Goal: Information Seeking & Learning: Learn about a topic

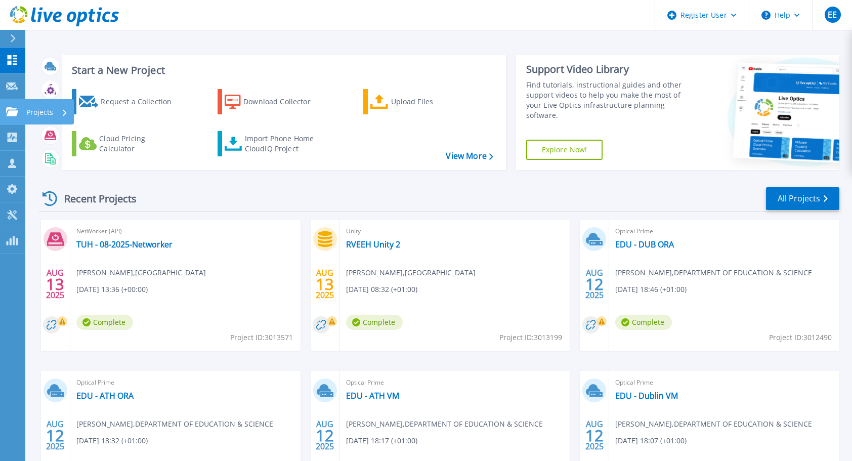
click at [5, 115] on link "Projects Projects" at bounding box center [12, 112] width 25 height 26
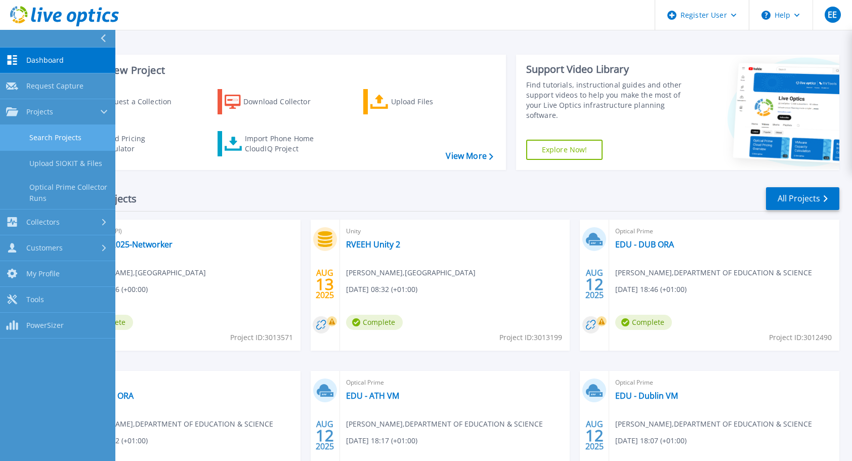
click at [57, 136] on link "Search Projects" at bounding box center [57, 138] width 115 height 26
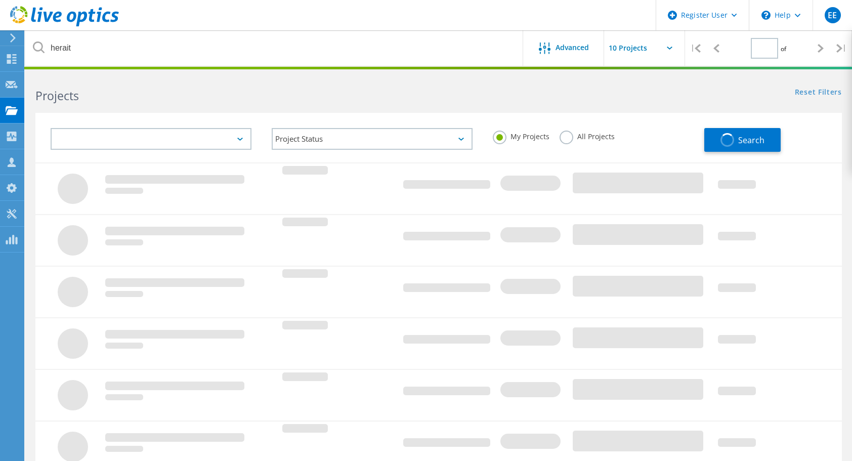
type input "1"
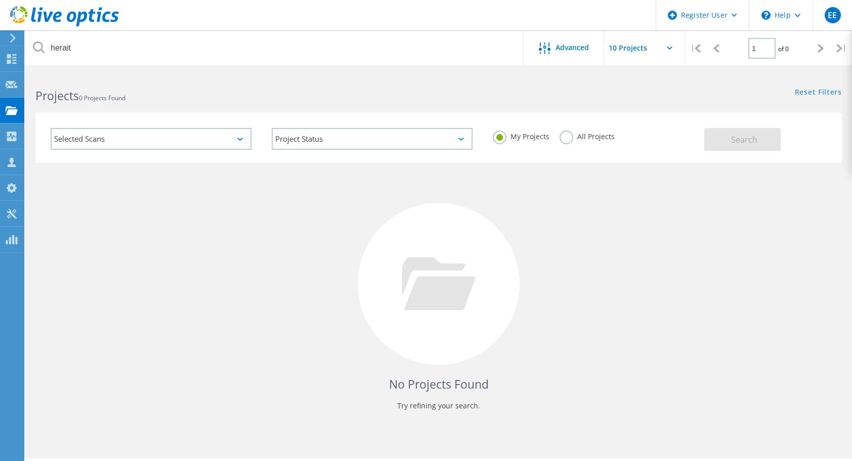
click at [563, 138] on label "All Projects" at bounding box center [587, 136] width 55 height 10
click at [0, 0] on input "All Projects" at bounding box center [0, 0] width 0 height 0
click at [744, 135] on span "Search" at bounding box center [744, 139] width 26 height 11
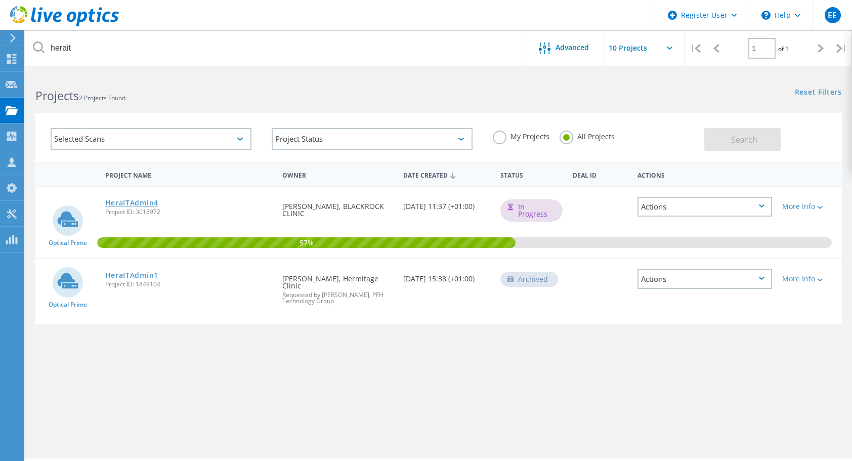
click at [139, 202] on link "HeraITAdmin4" at bounding box center [131, 202] width 53 height 7
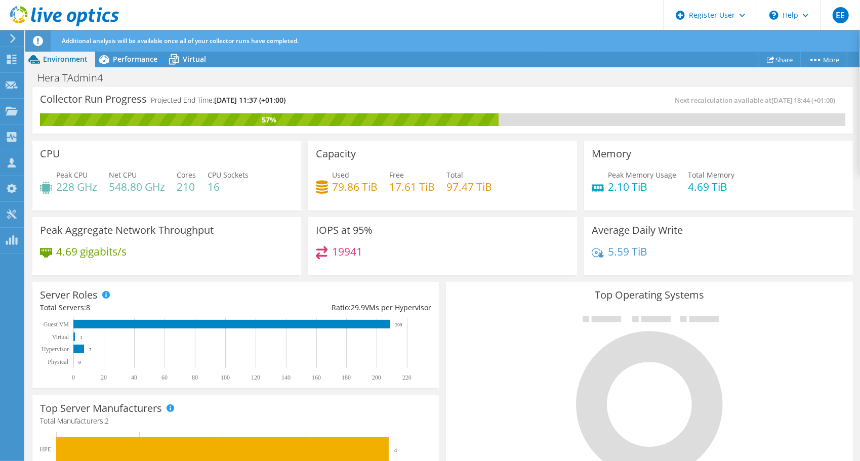
drag, startPoint x: 337, startPoint y: 331, endPoint x: 384, endPoint y: 380, distance: 68.0
click at [384, 380] on rect at bounding box center [231, 349] width 382 height 63
click at [184, 59] on span "Virtual" at bounding box center [194, 59] width 23 height 10
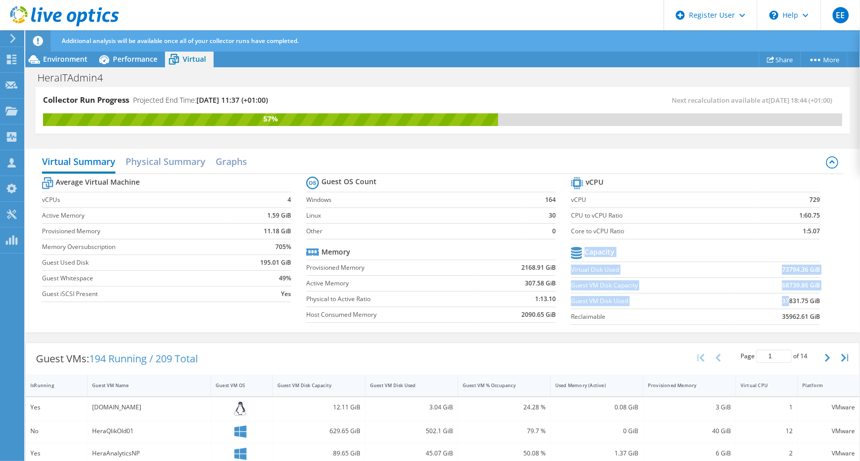
drag, startPoint x: 781, startPoint y: 300, endPoint x: 814, endPoint y: 297, distance: 33.0
click at [814, 297] on section "vCPU vCPU 729 CPU to vCPU Ratio 1:60.75 Core to vCPU Ratio 1:5.07 Capacity Virt…" at bounding box center [703, 252] width 264 height 155
click at [595, 269] on label "Virtual Disk Used" at bounding box center [652, 270] width 163 height 10
click at [582, 303] on label "Guest VM Disk Used" at bounding box center [652, 301] width 163 height 10
drag, startPoint x: 566, startPoint y: 300, endPoint x: 813, endPoint y: 297, distance: 247.0
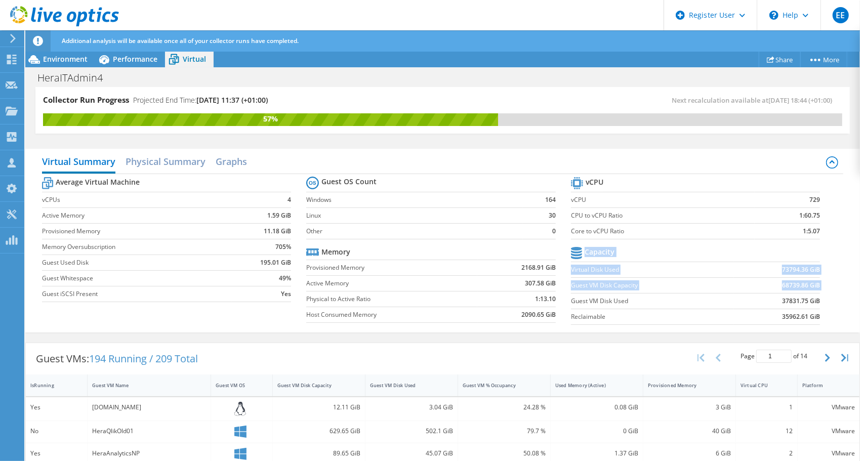
click at [813, 297] on section "vCPU vCPU 729 CPU to vCPU Ratio 1:60.75 Core to vCPU Ratio 1:5.07 Capacity Virt…" at bounding box center [703, 252] width 264 height 155
drag, startPoint x: 813, startPoint y: 297, endPoint x: 803, endPoint y: 298, distance: 10.2
click at [803, 298] on b "37831.75 GiB" at bounding box center [801, 301] width 38 height 10
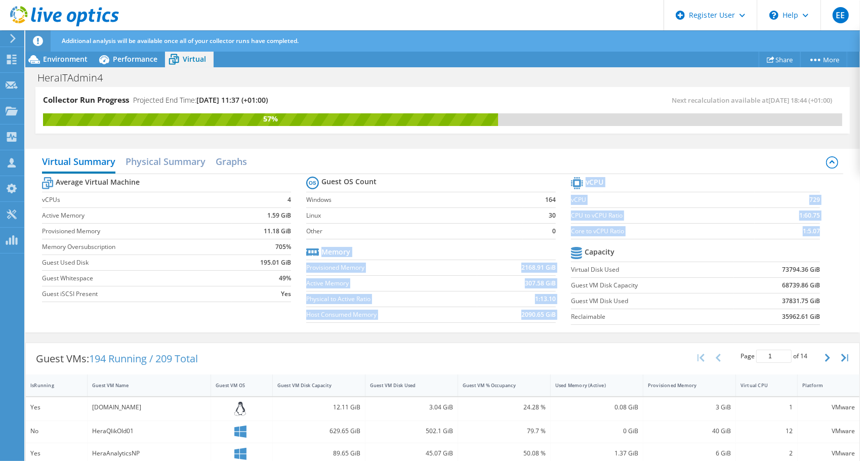
drag, startPoint x: 564, startPoint y: 268, endPoint x: 827, endPoint y: 274, distance: 263.2
click at [827, 274] on div "Average Virtual Machine vCPUs 4 Active Memory 1.59 GiB Provisioned Memory 11.18…" at bounding box center [442, 252] width 801 height 156
click at [824, 274] on section "vCPU vCPU 729 CPU to vCPU Ratio 1:60.75 Core to vCPU Ratio 1:5.07 Capacity Virt…" at bounding box center [703, 252] width 264 height 155
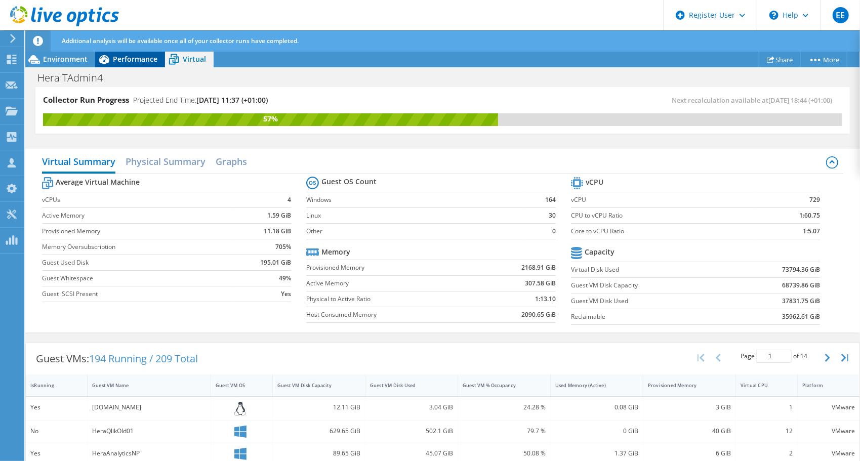
click at [139, 64] on div "Performance" at bounding box center [130, 59] width 70 height 16
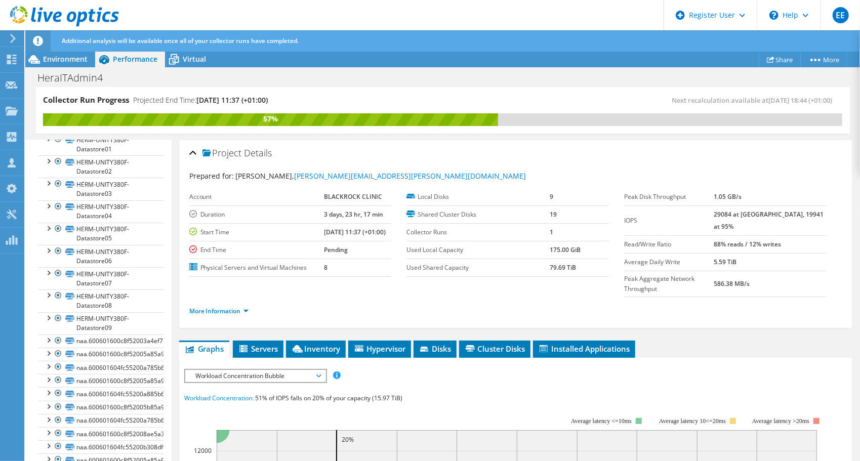
scroll to position [204, 0]
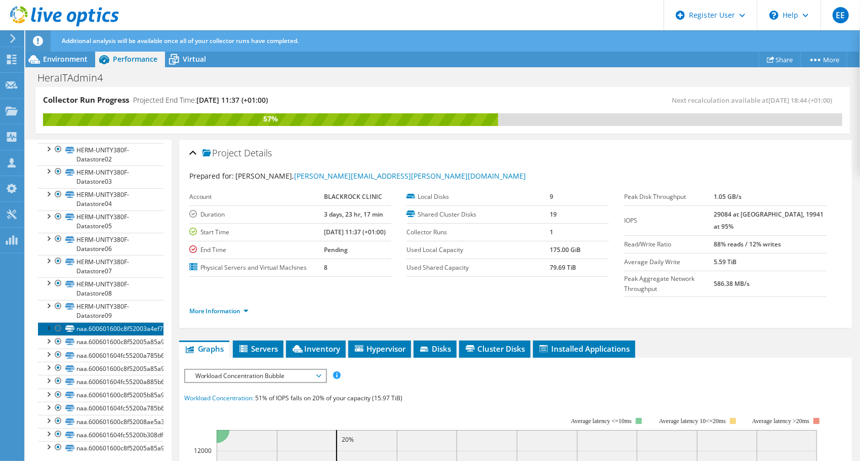
click at [103, 322] on link "naa.600601600c8f52003a4ef75f0aa0bae8" at bounding box center [101, 328] width 126 height 13
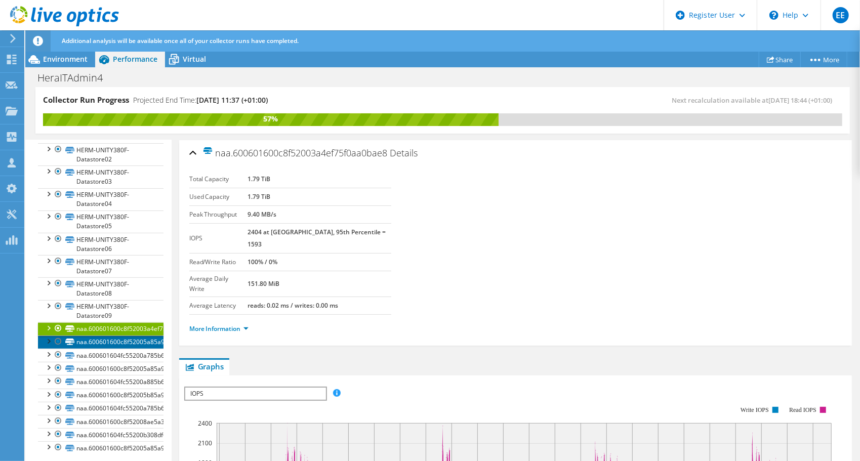
click at [102, 340] on link "naa.600601600c8f52005a85a95ff81458bc" at bounding box center [101, 342] width 126 height 13
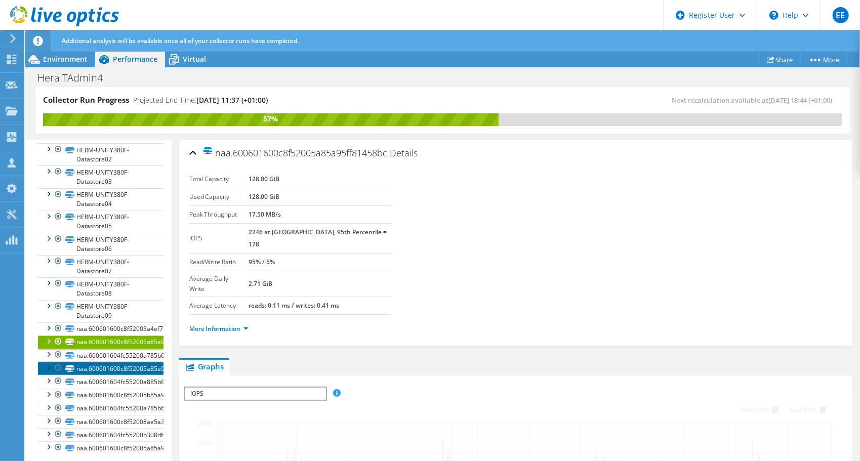
click at [102, 362] on link "naa.600601600c8f52005a85a95f1f46feaf" at bounding box center [101, 368] width 126 height 13
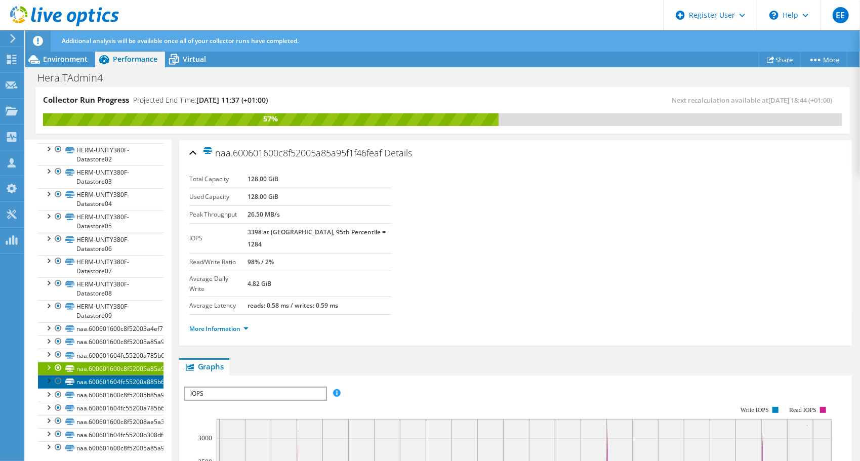
click at [101, 379] on link "naa.600601604fc55200a885b660813a54c8" at bounding box center [101, 381] width 126 height 13
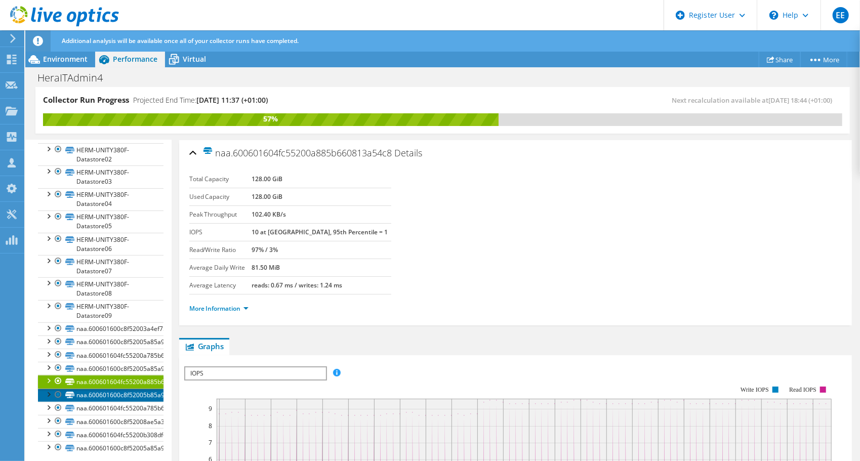
click at [104, 397] on link "naa.600601600c8f52005b85a95f38faa657" at bounding box center [101, 395] width 126 height 13
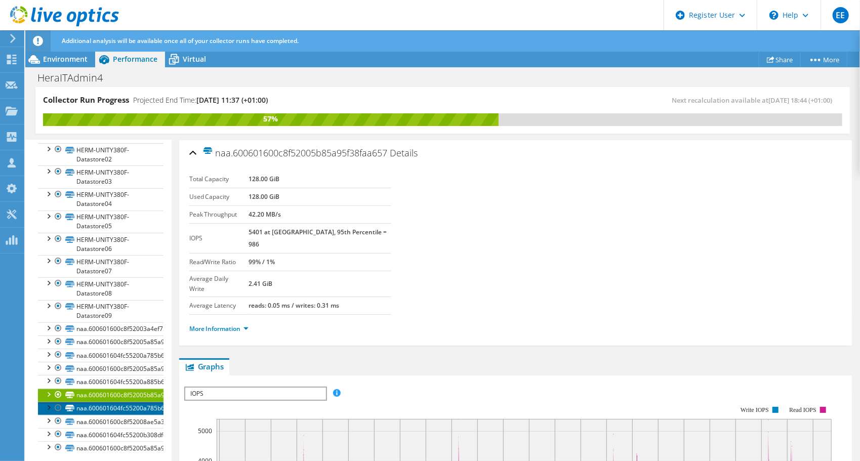
click at [105, 407] on link "naa.600601604fc55200a785b66060739586" at bounding box center [101, 408] width 126 height 13
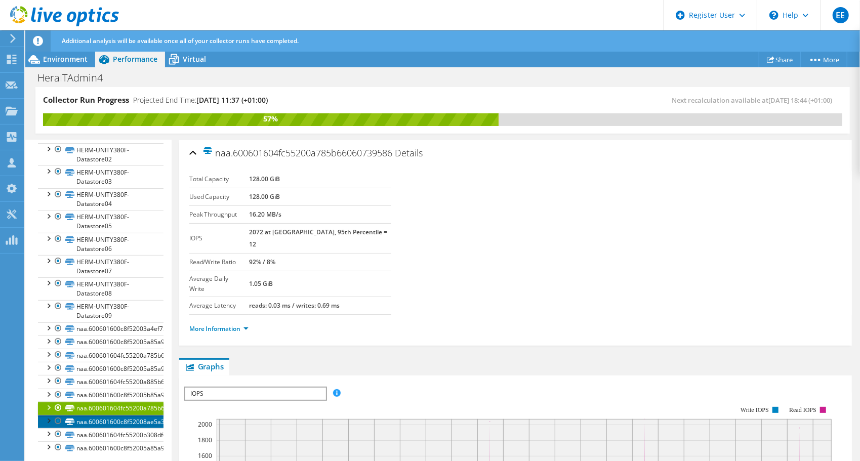
click at [105, 421] on link "naa.600601600c8f52008ae5a35fa143db17" at bounding box center [101, 421] width 126 height 13
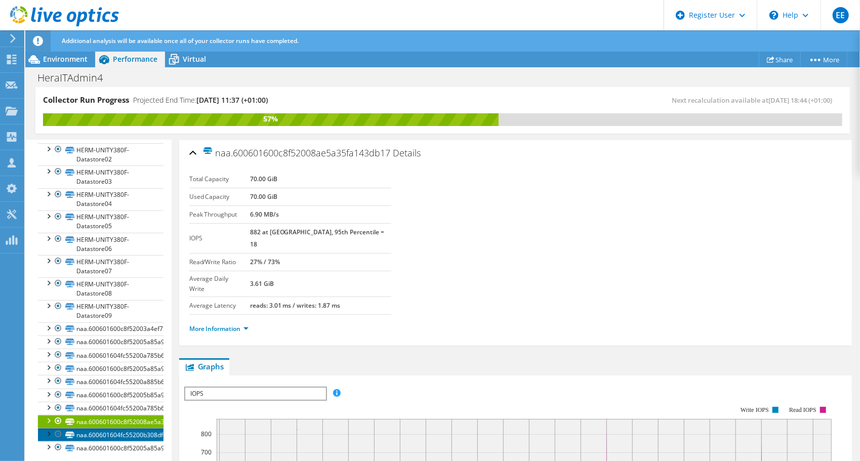
click at [103, 428] on link "naa.600601604fc55200b308df61e7615a5e" at bounding box center [101, 434] width 126 height 13
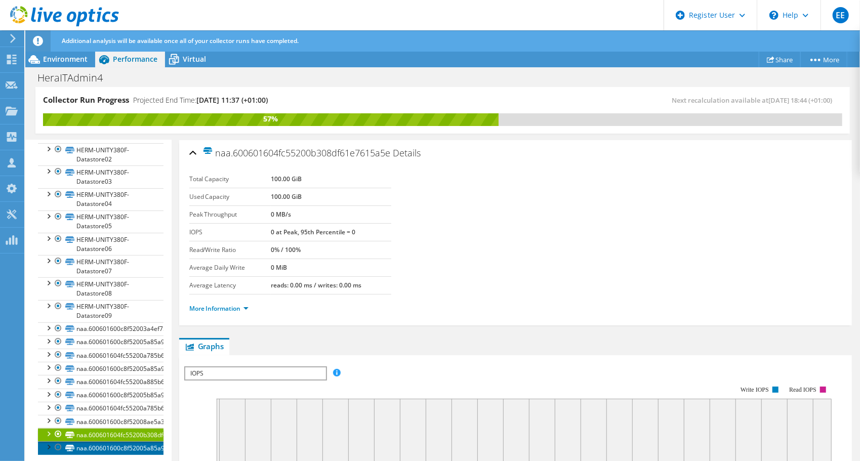
click at [103, 445] on link "naa.600601600c8f52005a85a95f300d9328" at bounding box center [101, 447] width 126 height 13
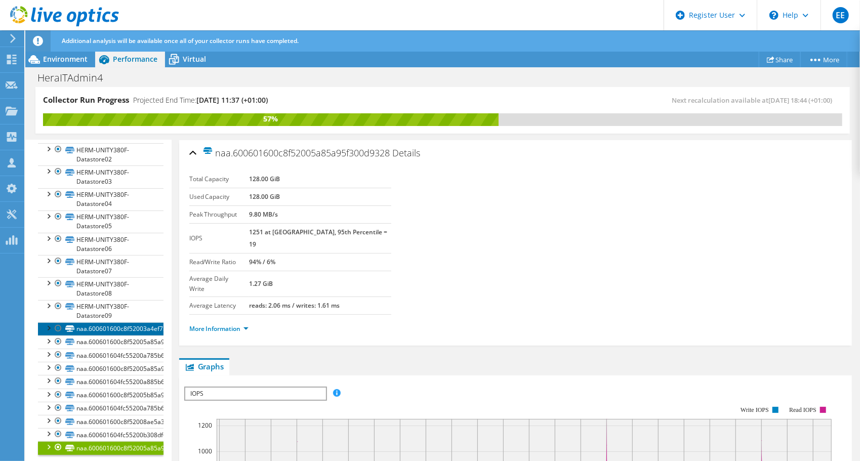
click at [116, 323] on link "naa.600601600c8f52003a4ef75f0aa0bae8" at bounding box center [101, 328] width 126 height 13
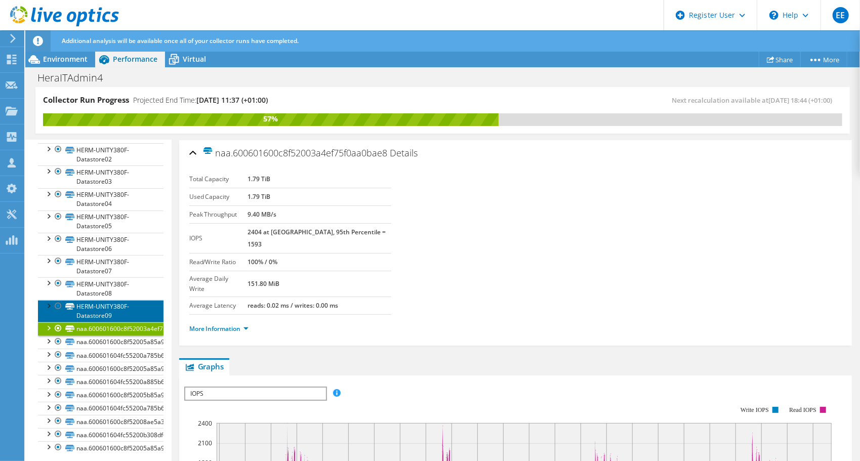
click at [98, 302] on link "HERM-UNITY380F-Datastore09" at bounding box center [101, 311] width 126 height 22
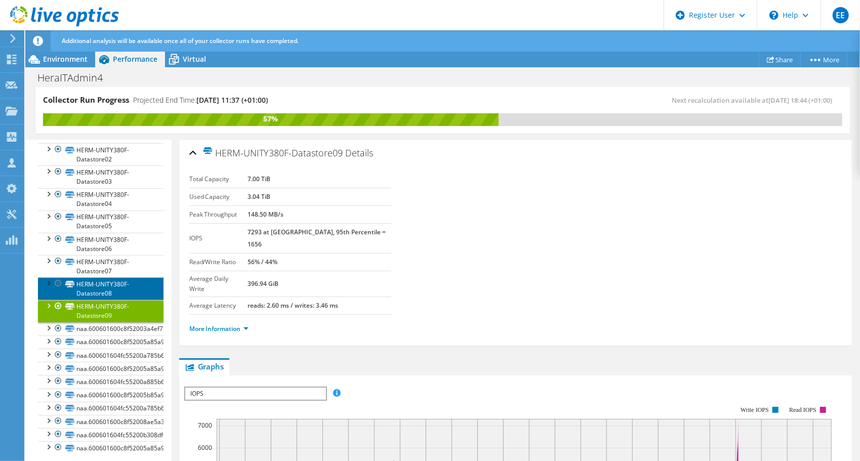
click at [95, 285] on link "HERM-UNITY380F-Datastore08" at bounding box center [101, 288] width 126 height 22
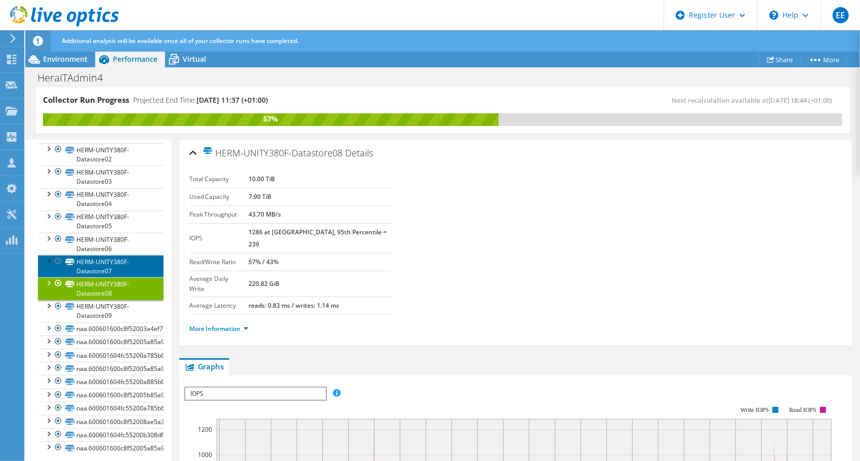
click at [101, 263] on link "HERM-UNITY380F-Datastore07" at bounding box center [101, 266] width 126 height 22
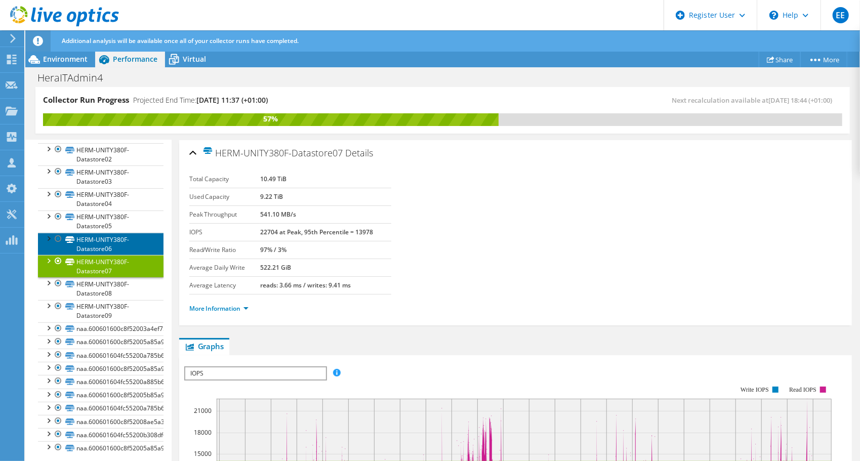
click at [109, 237] on link "HERM-UNITY380F-Datastore06" at bounding box center [101, 244] width 126 height 22
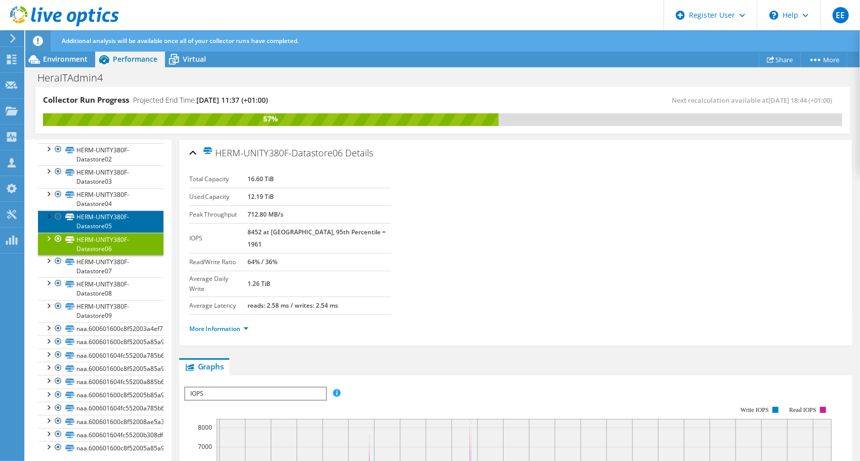
click at [104, 211] on link "HERM-UNITY380F-Datastore05" at bounding box center [101, 222] width 126 height 22
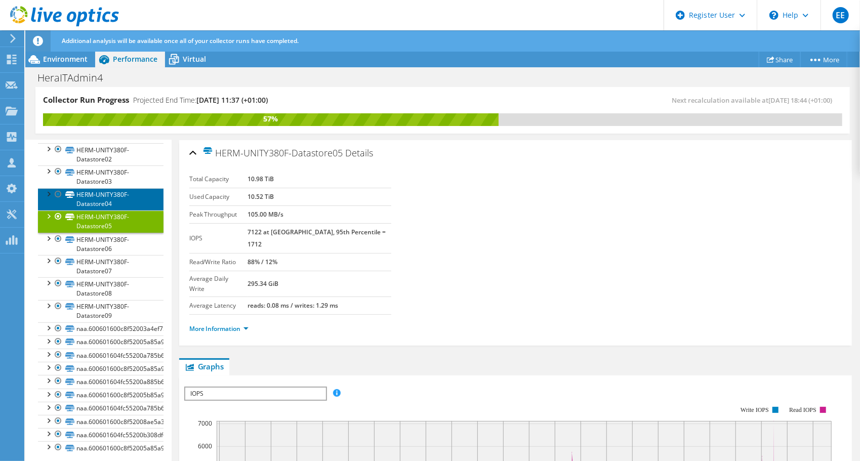
click at [106, 199] on link "HERM-UNITY380F-Datastore04" at bounding box center [101, 199] width 126 height 22
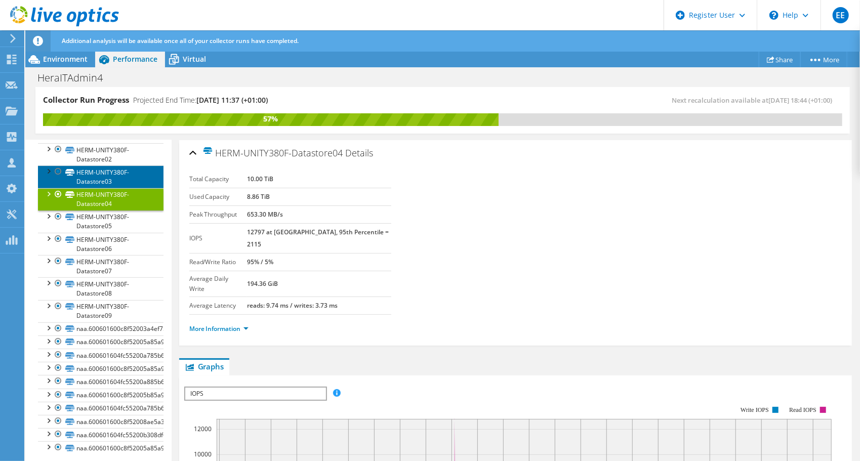
click at [107, 177] on link "HERM-UNITY380F-Datastore03" at bounding box center [101, 176] width 126 height 22
